Goal: Check status: Check status

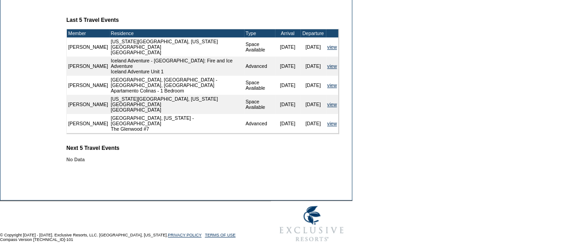
scroll to position [206, 0]
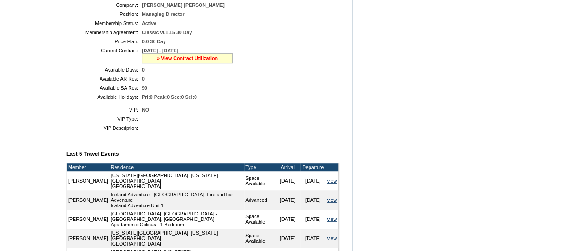
click at [195, 61] on link "» View Contract Utilization" at bounding box center [187, 57] width 61 height 5
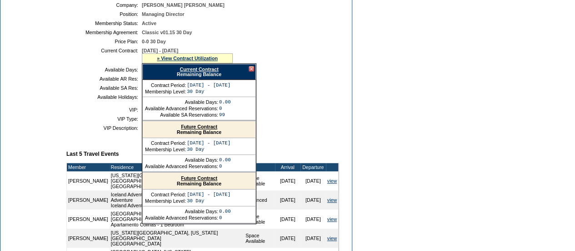
click at [201, 72] on link "Current Contract" at bounding box center [199, 68] width 39 height 5
click at [215, 72] on link "Current Contract" at bounding box center [199, 68] width 39 height 5
click at [218, 72] on link "Current Contract" at bounding box center [199, 68] width 39 height 5
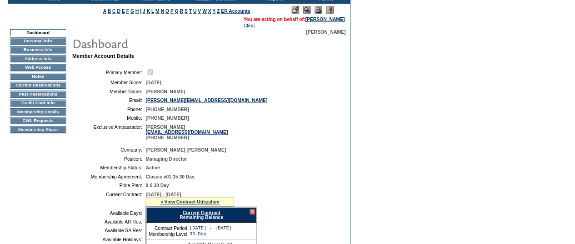
scroll to position [0, 0]
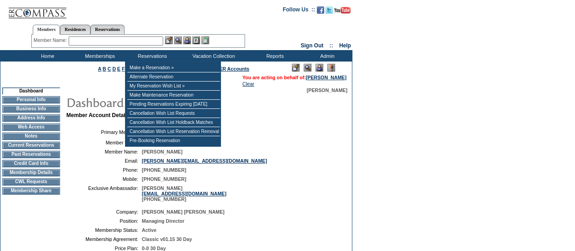
click at [134, 40] on input "text" at bounding box center [116, 40] width 95 height 9
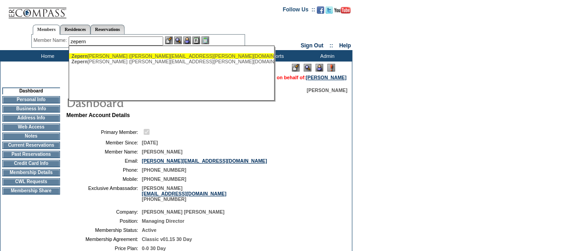
click at [175, 54] on div "Zepern ick, [PERSON_NAME] ([PERSON_NAME][EMAIL_ADDRESS][PERSON_NAME][DOMAIN_NAM…" at bounding box center [171, 55] width 200 height 5
type input "[PERSON_NAME] ([PERSON_NAME][EMAIL_ADDRESS][PERSON_NAME][DOMAIN_NAME])"
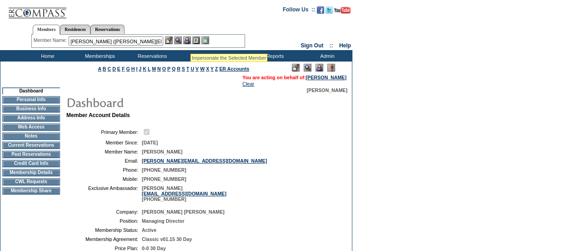
click at [187, 39] on img at bounding box center [187, 40] width 8 height 8
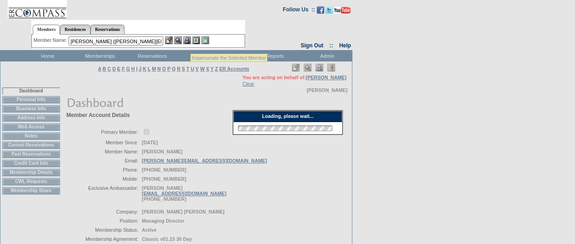
click at [182, 37] on img at bounding box center [178, 40] width 8 height 8
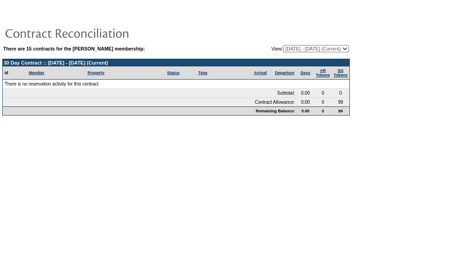
click at [327, 45] on select "07/28/14 - 07/31/15 08/01/15 - 07/31/16 08/01/16 - 07/31/17 08/01/17 - 07/31/18…" at bounding box center [316, 48] width 66 height 7
select select "123263"
click at [283, 45] on select "07/28/14 - 07/31/15 08/01/15 - 07/31/16 08/01/16 - 07/31/17 08/01/17 - 07/31/18…" at bounding box center [316, 48] width 66 height 7
